Goal: Obtain resource: Download file/media

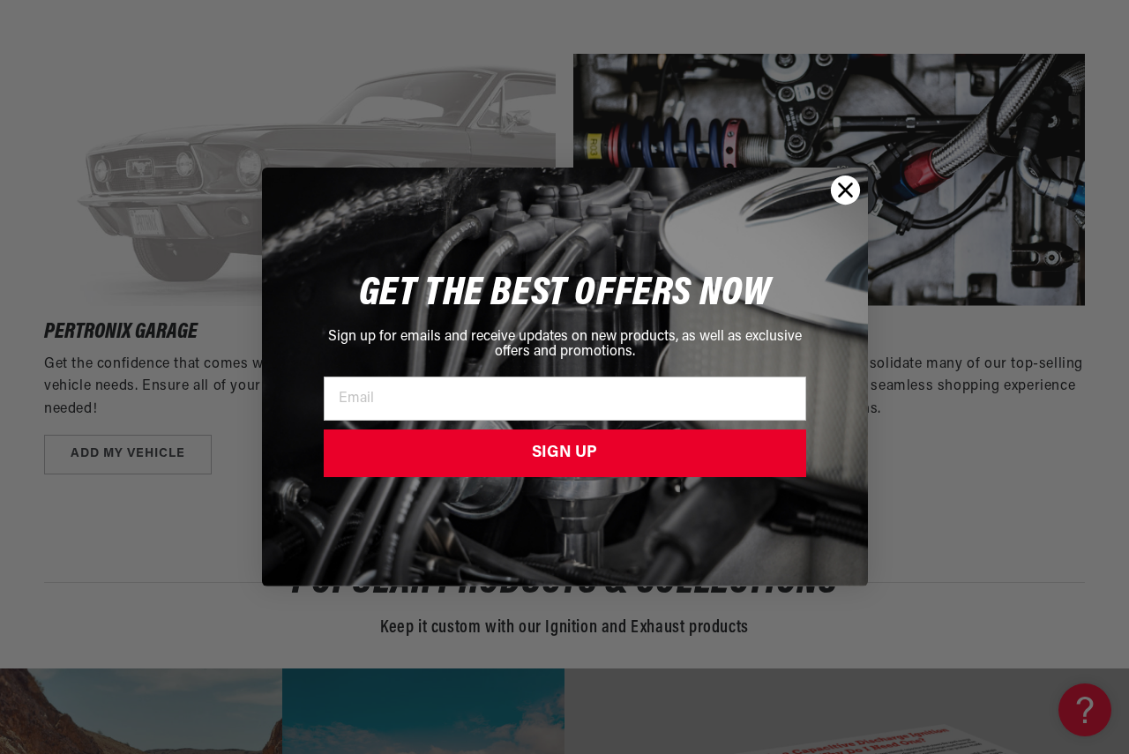
scroll to position [0, 534]
click at [852, 190] on circle "Close dialog" at bounding box center [844, 189] width 29 height 29
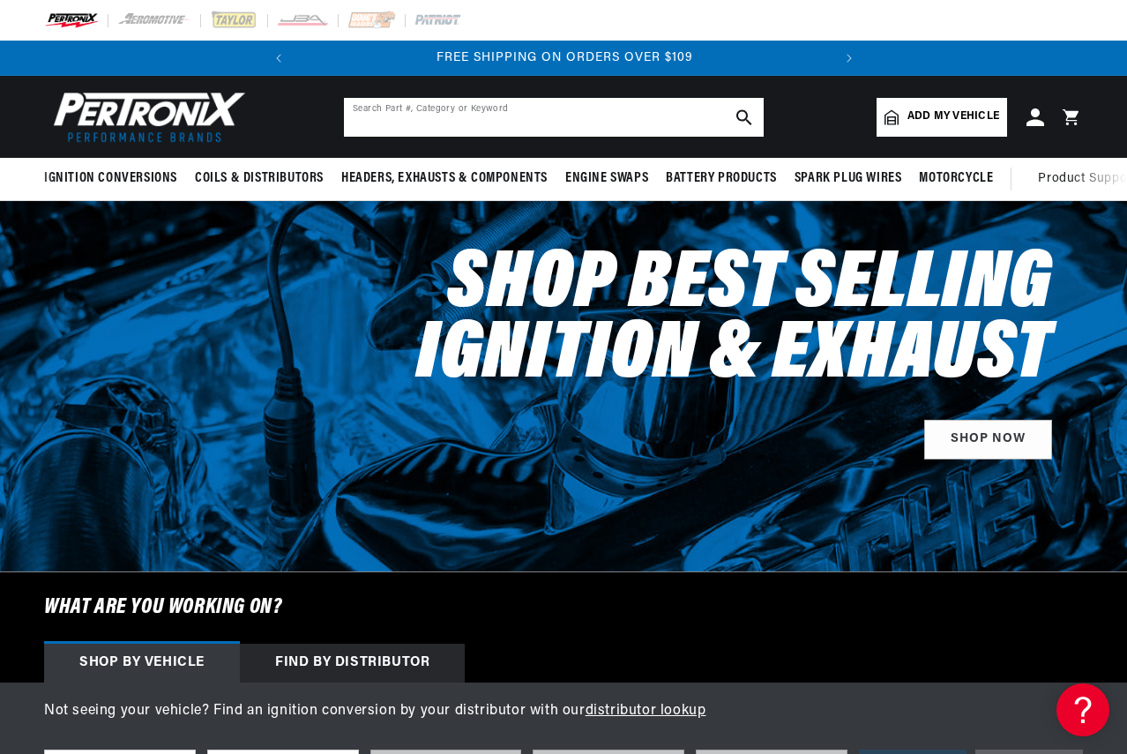
click at [440, 112] on input "text" at bounding box center [554, 117] width 420 height 39
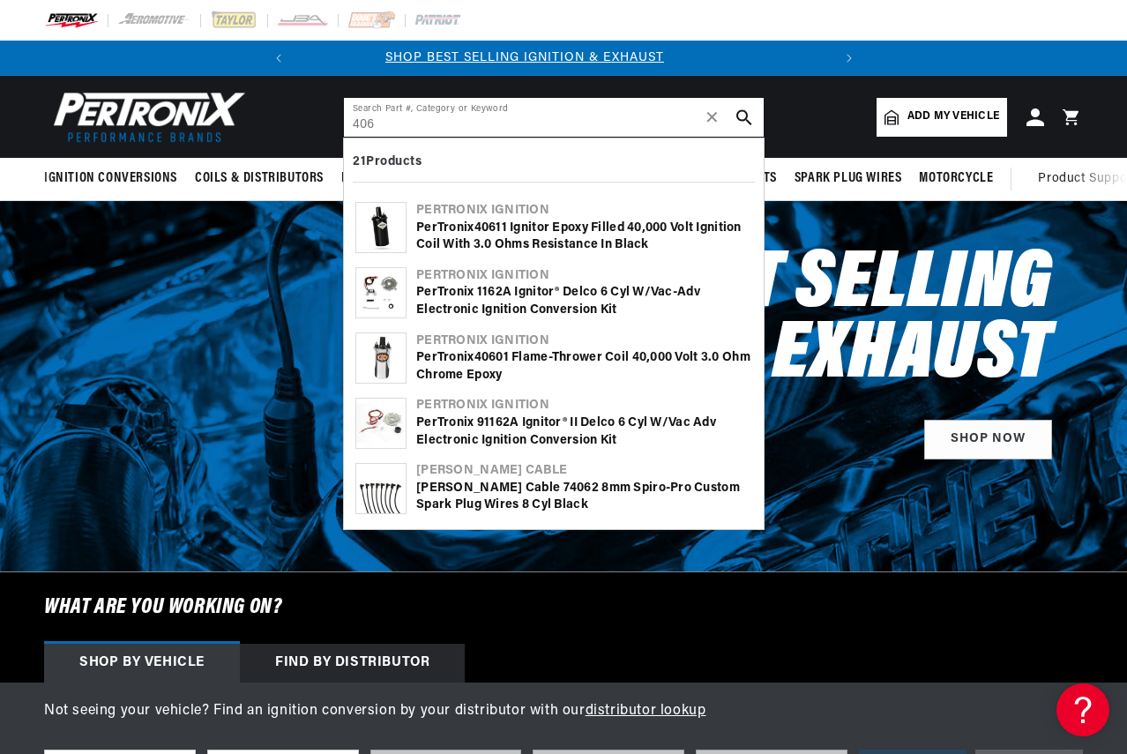
scroll to position [0, 0]
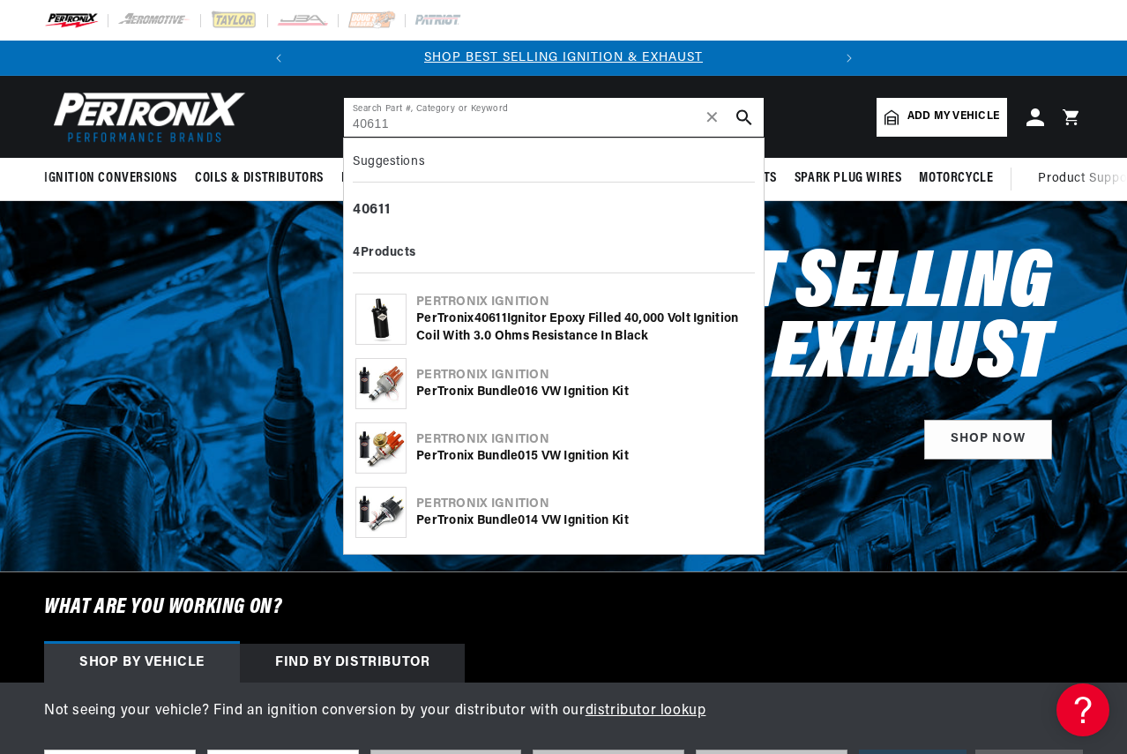
type input "40611"
click at [539, 311] on div "PerTronix 40611 Ignitor Epoxy Filled 40,000 Volt Ignition Coil with 3.0 Ohms Re…" at bounding box center [584, 327] width 336 height 34
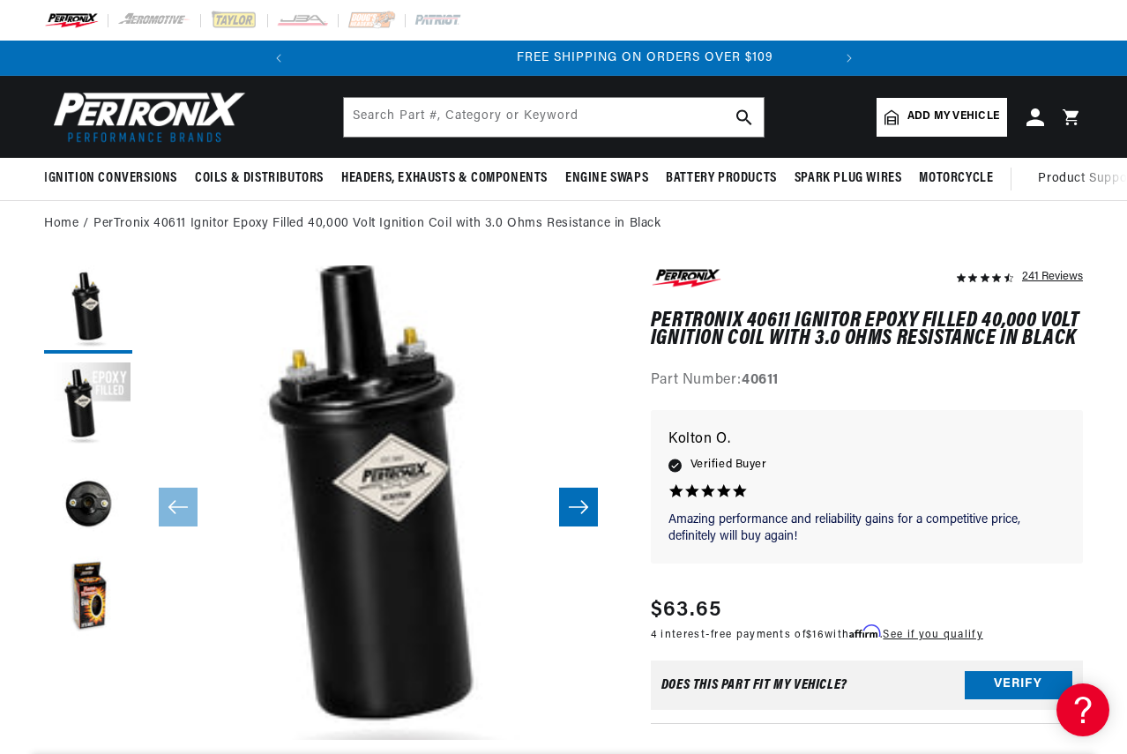
scroll to position [0, 534]
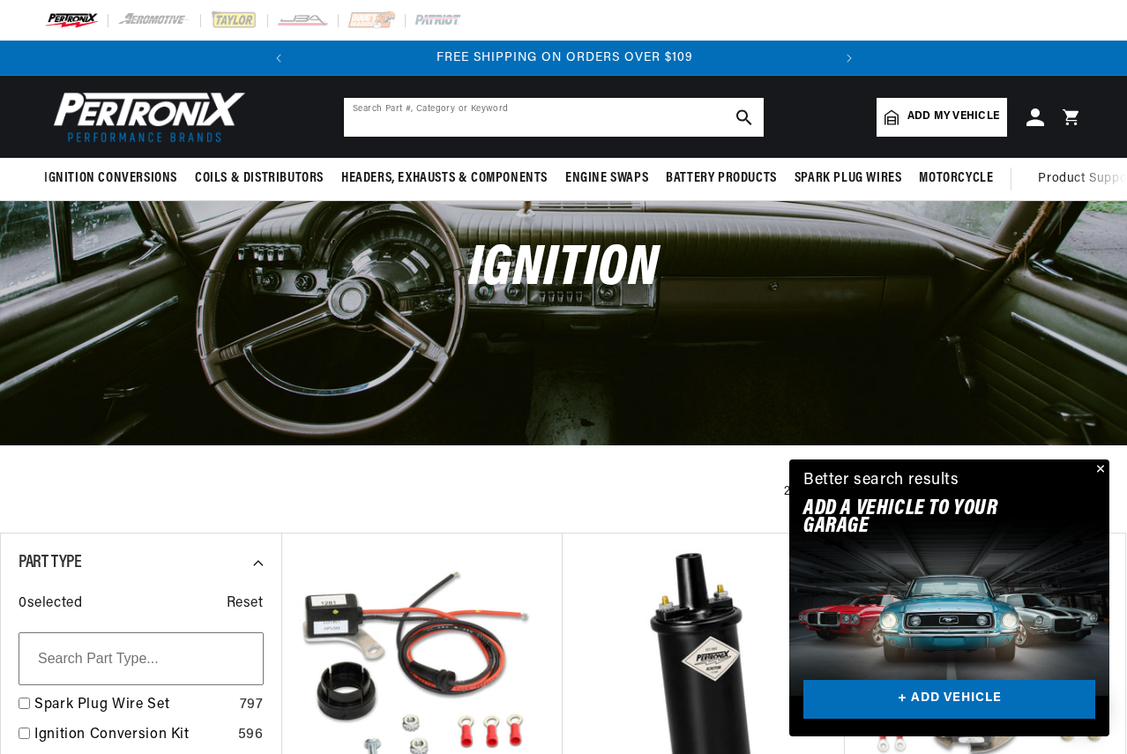
drag, startPoint x: 0, startPoint y: 0, endPoint x: 400, endPoint y: 119, distance: 417.7
click at [400, 119] on input "text" at bounding box center [554, 117] width 420 height 39
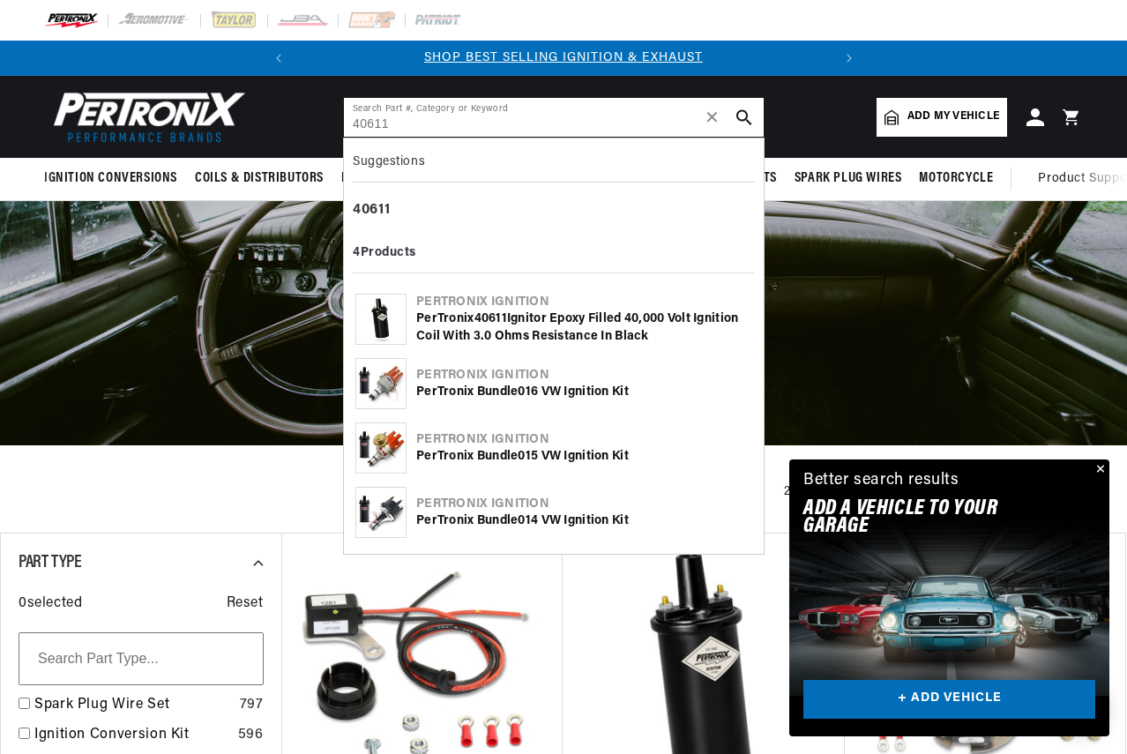
type input "40611"
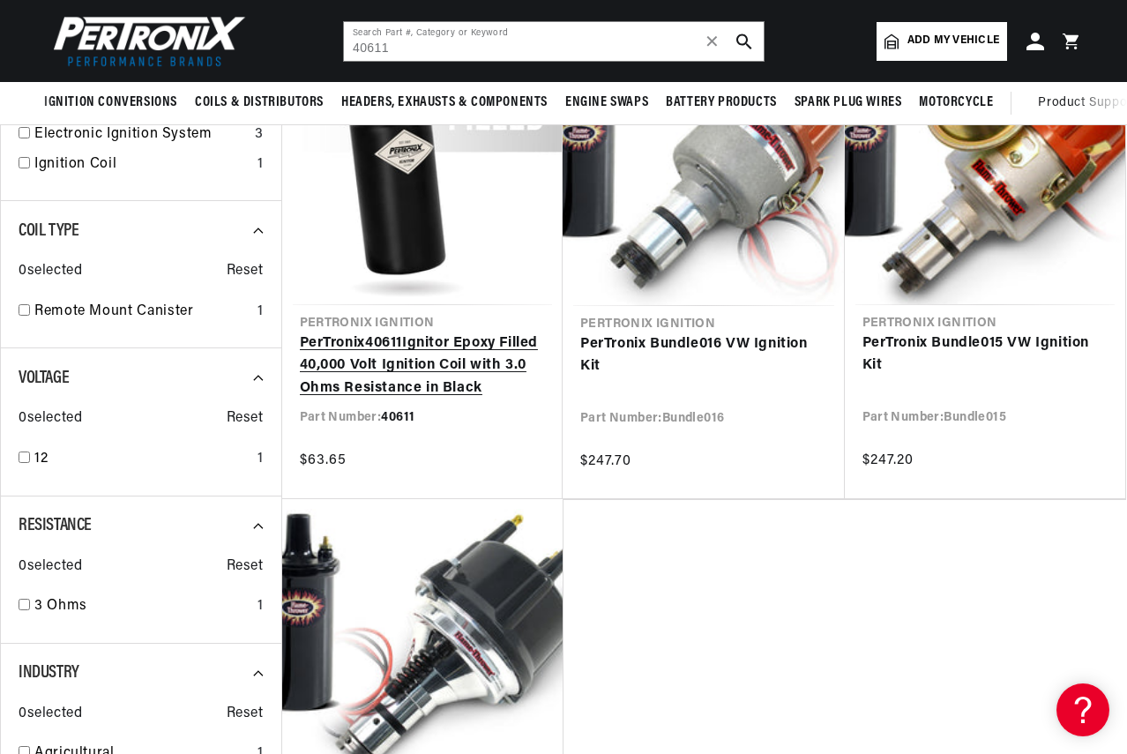
click at [432, 358] on link "PerTronix 40611 Ignitor Epoxy Filled 40,000 Volt Ignition Coil with 3.0 Ohms Re…" at bounding box center [423, 366] width 246 height 68
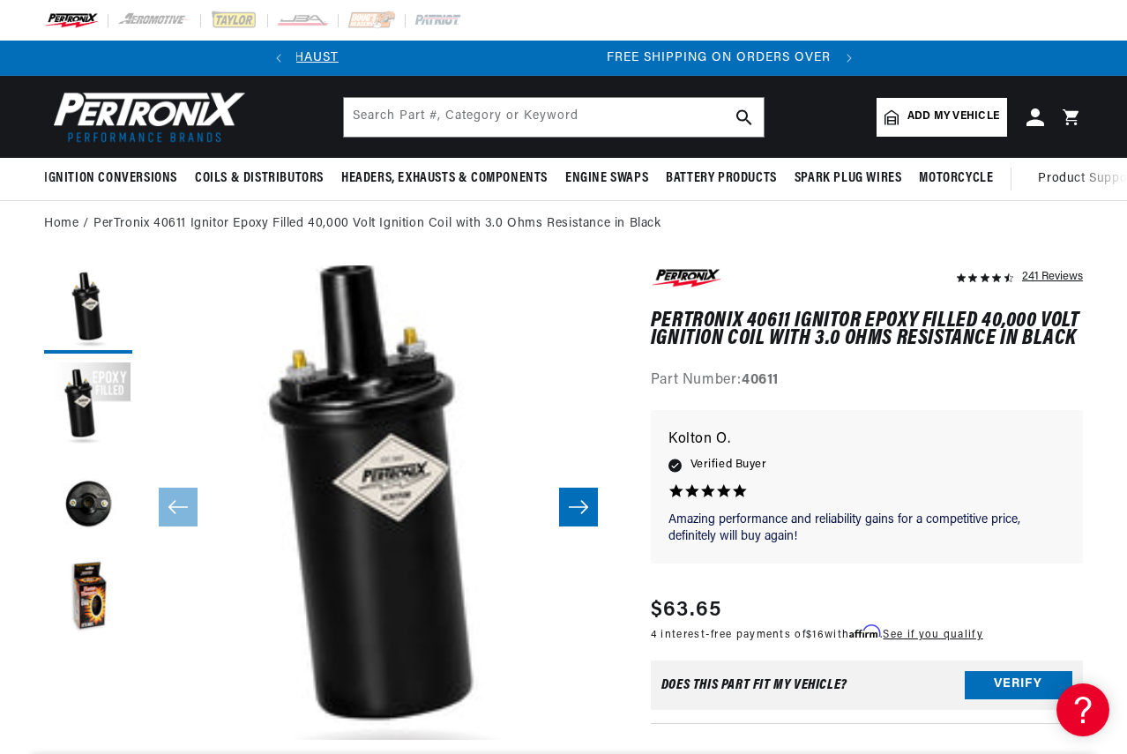
scroll to position [0, 534]
click at [98, 504] on button "Load image 3 in gallery view" at bounding box center [88, 503] width 88 height 88
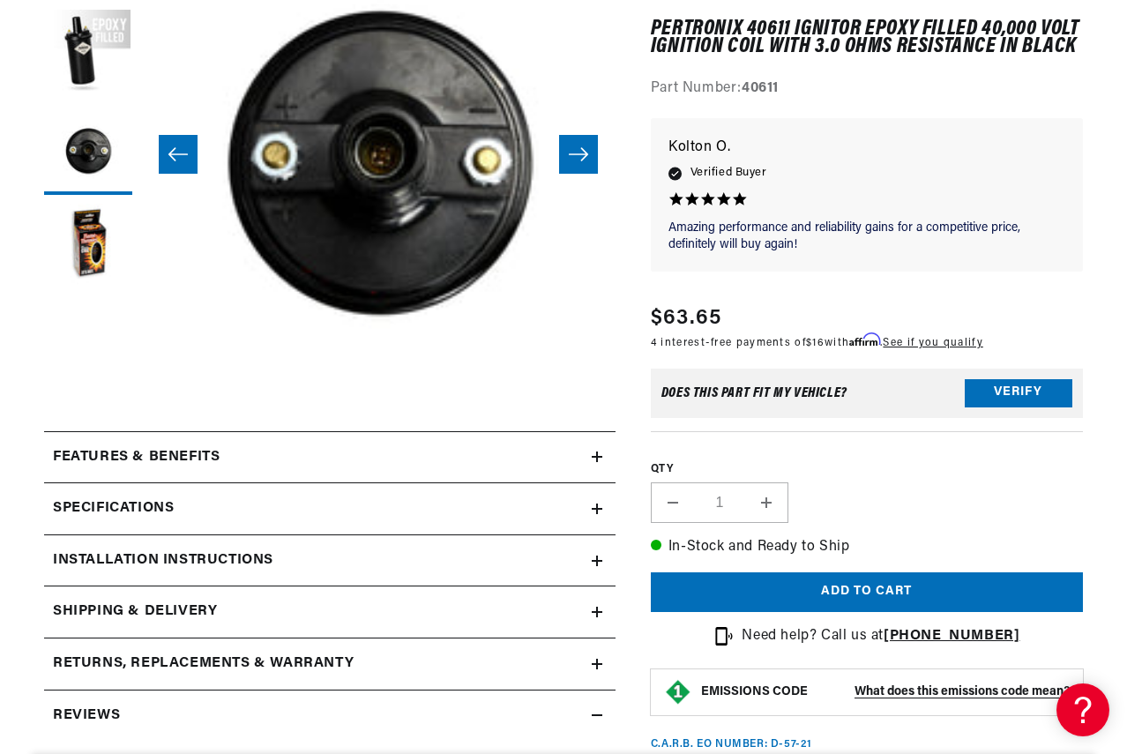
click at [504, 459] on div "Features & Benefits" at bounding box center [318, 457] width 548 height 23
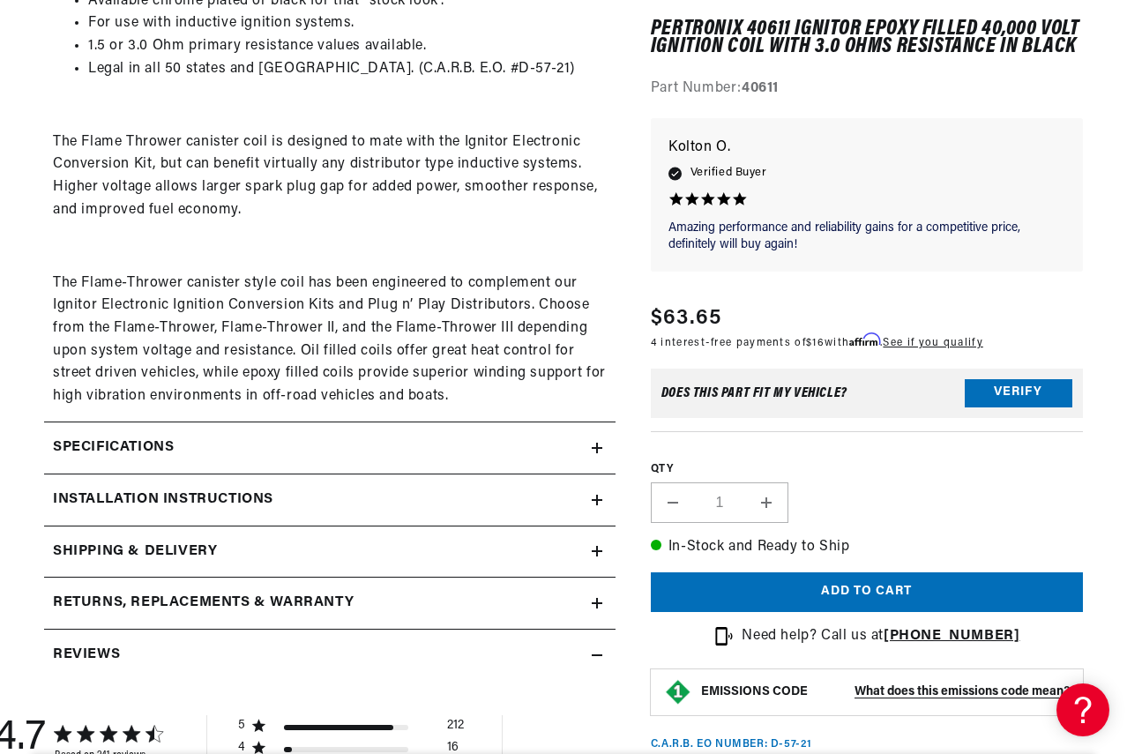
click at [280, 509] on div "Installation instructions" at bounding box center [318, 500] width 548 height 23
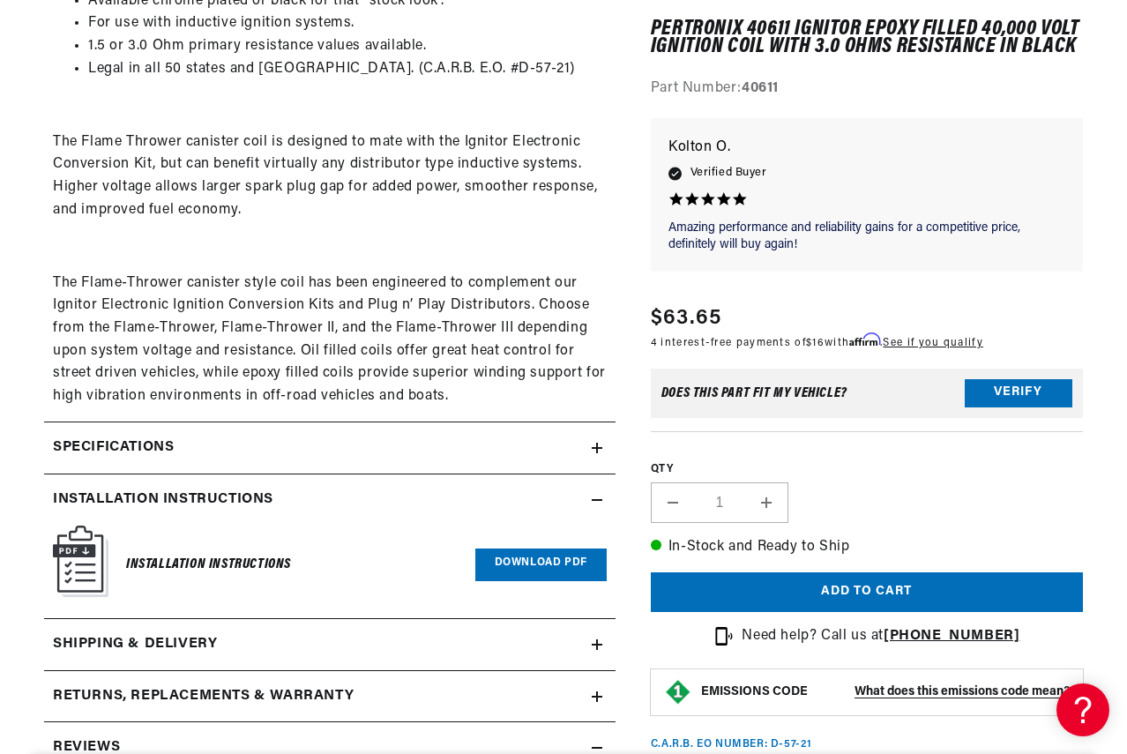
click at [78, 569] on img at bounding box center [81, 561] width 56 height 71
click at [546, 573] on link "Download PDF" at bounding box center [540, 565] width 131 height 33
